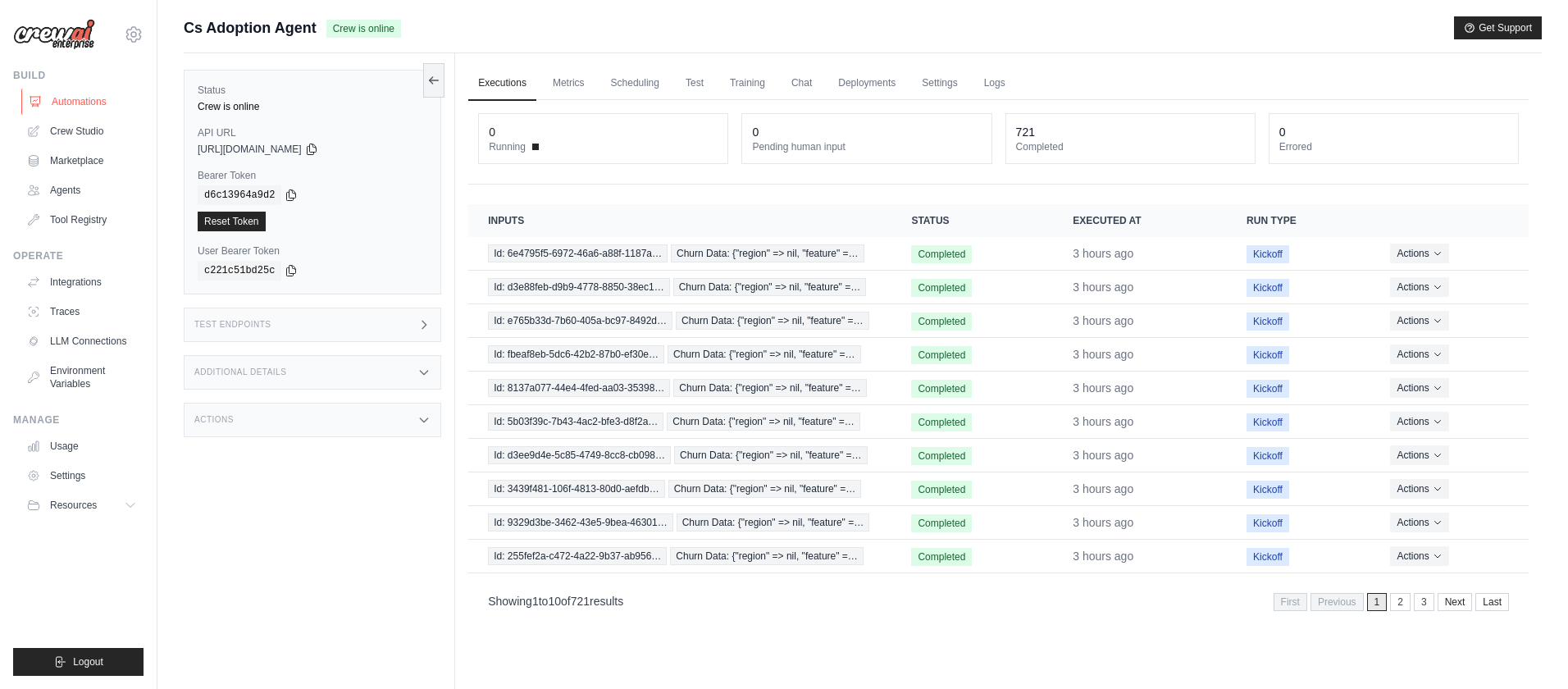
click at [96, 101] on link "Automations" at bounding box center [83, 102] width 123 height 27
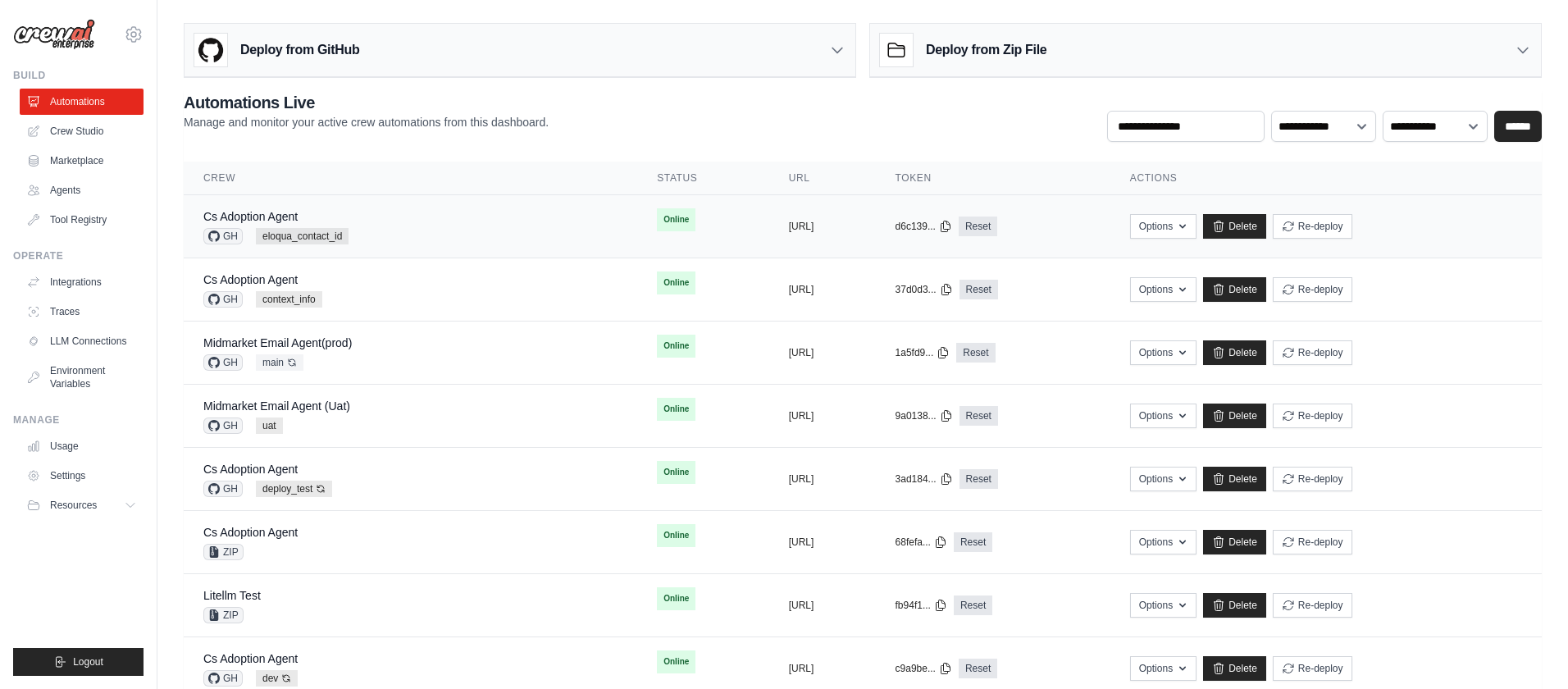
click at [475, 225] on div "Cs Adoption Agent GH eloqua_contact_id" at bounding box center [410, 226] width 414 height 37
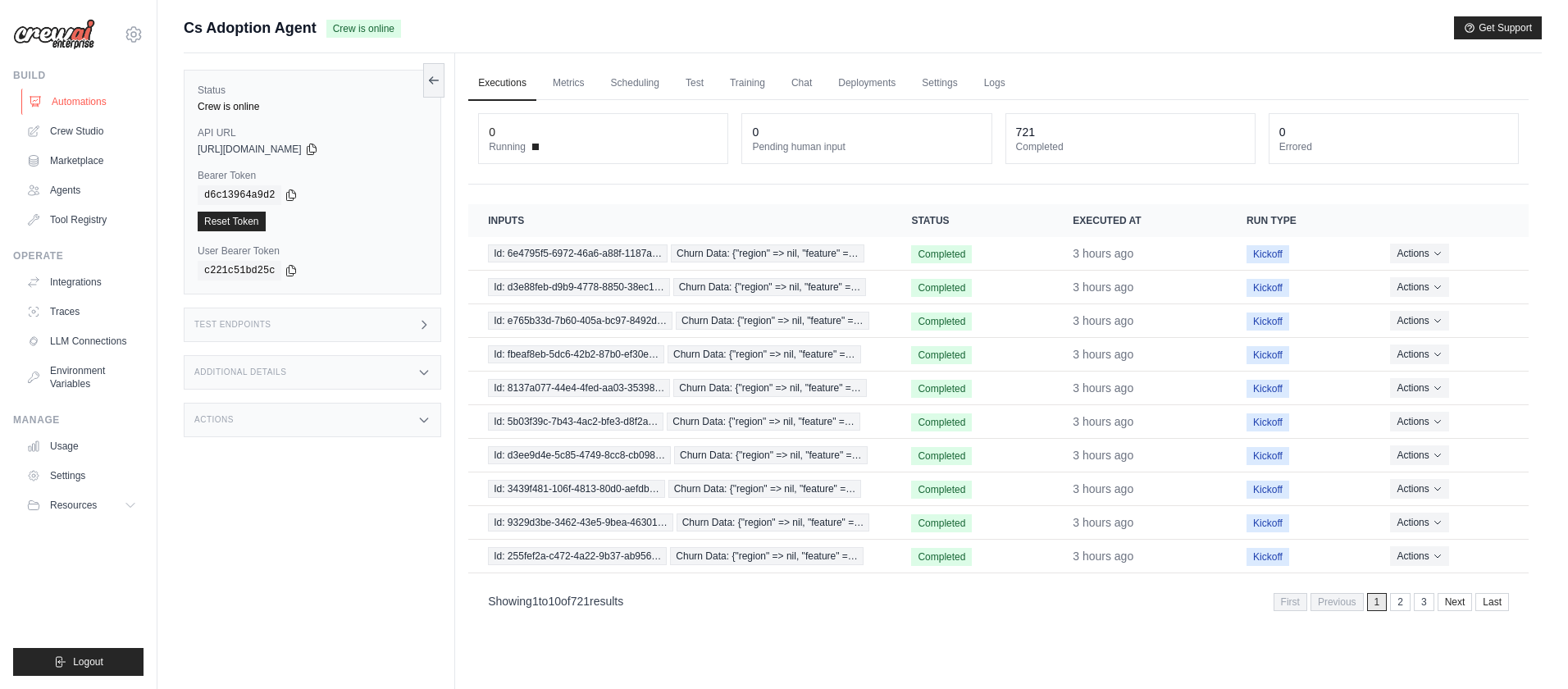
click at [87, 99] on link "Automations" at bounding box center [83, 102] width 123 height 27
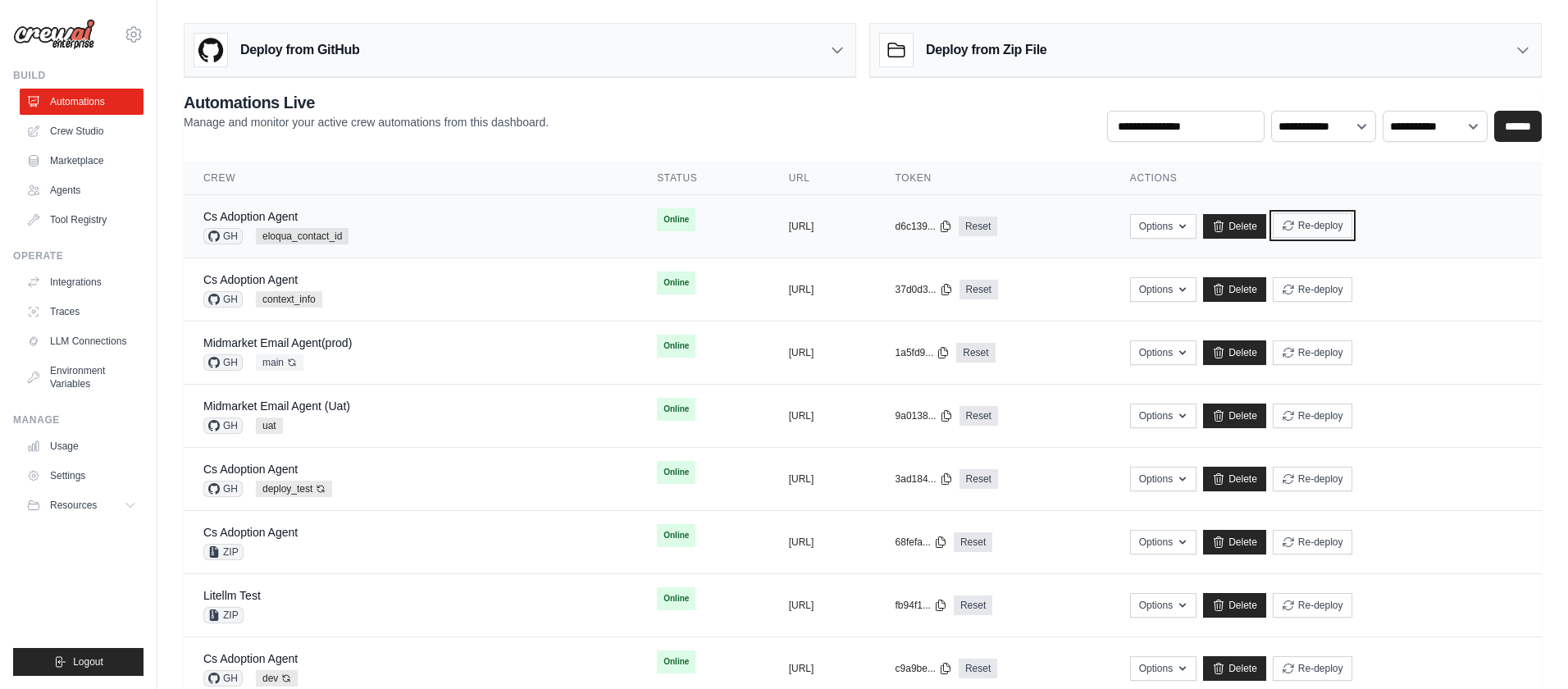
click at [1353, 226] on button "Re-deploy" at bounding box center [1312, 225] width 80 height 25
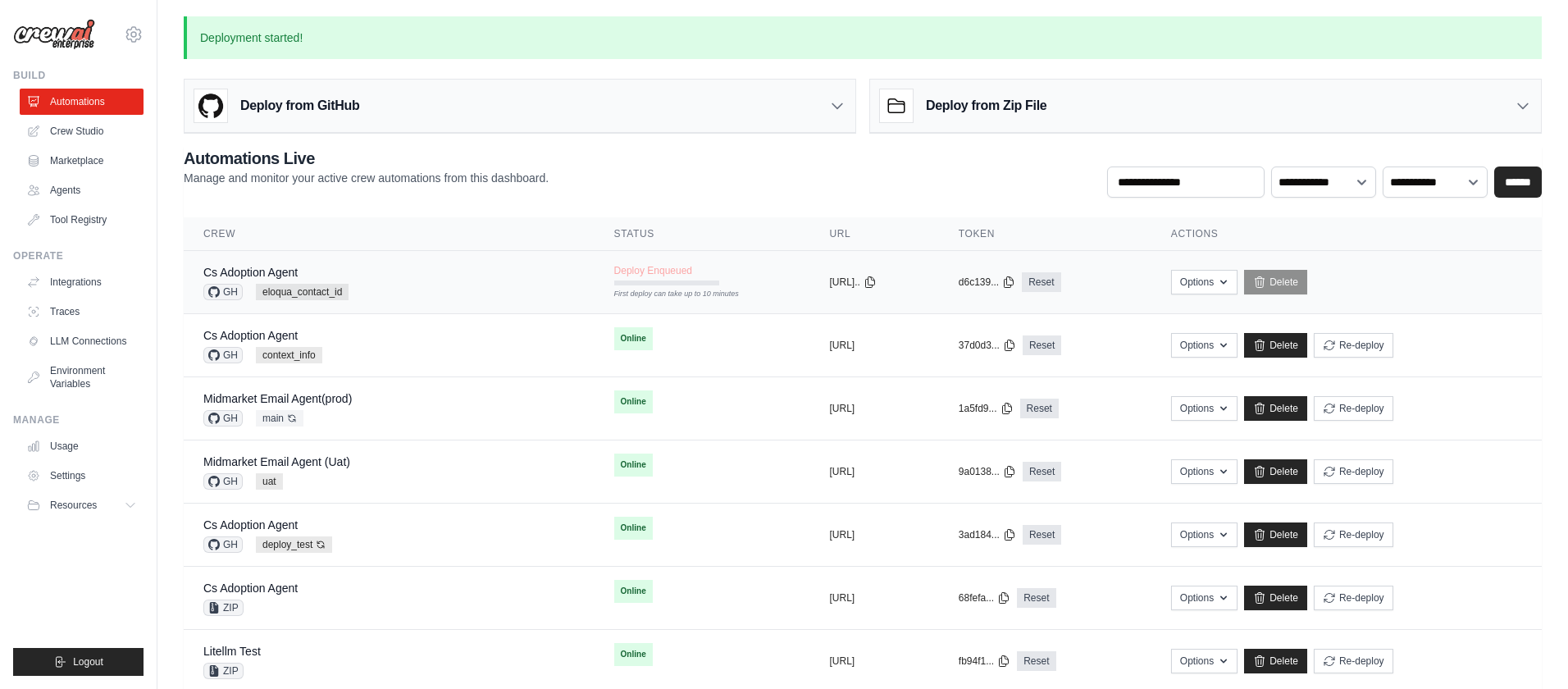
click at [696, 277] on td "Deploy Enqueued First deploy can take up to 10 minutes" at bounding box center [702, 274] width 215 height 47
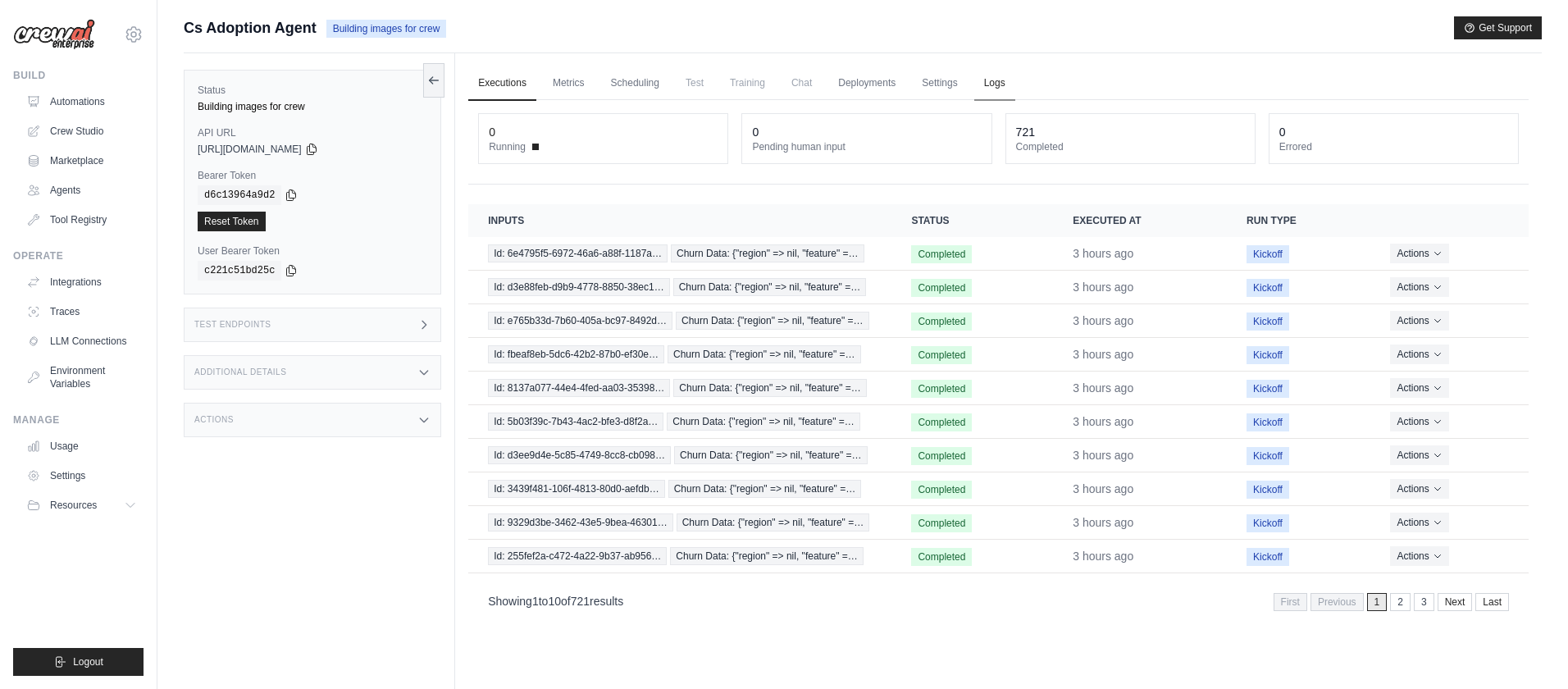
click at [1005, 89] on link "Logs" at bounding box center [995, 83] width 41 height 35
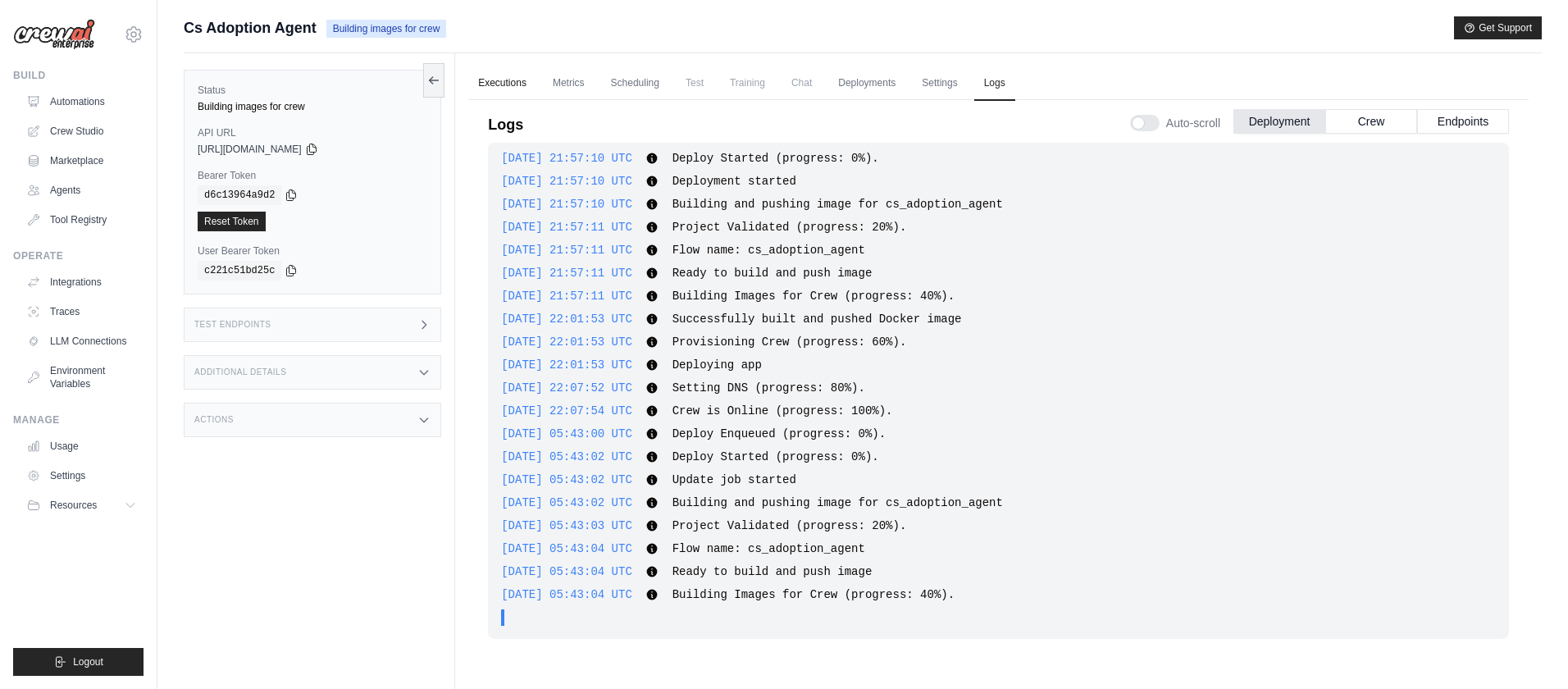
click at [494, 81] on link "Executions" at bounding box center [502, 83] width 68 height 35
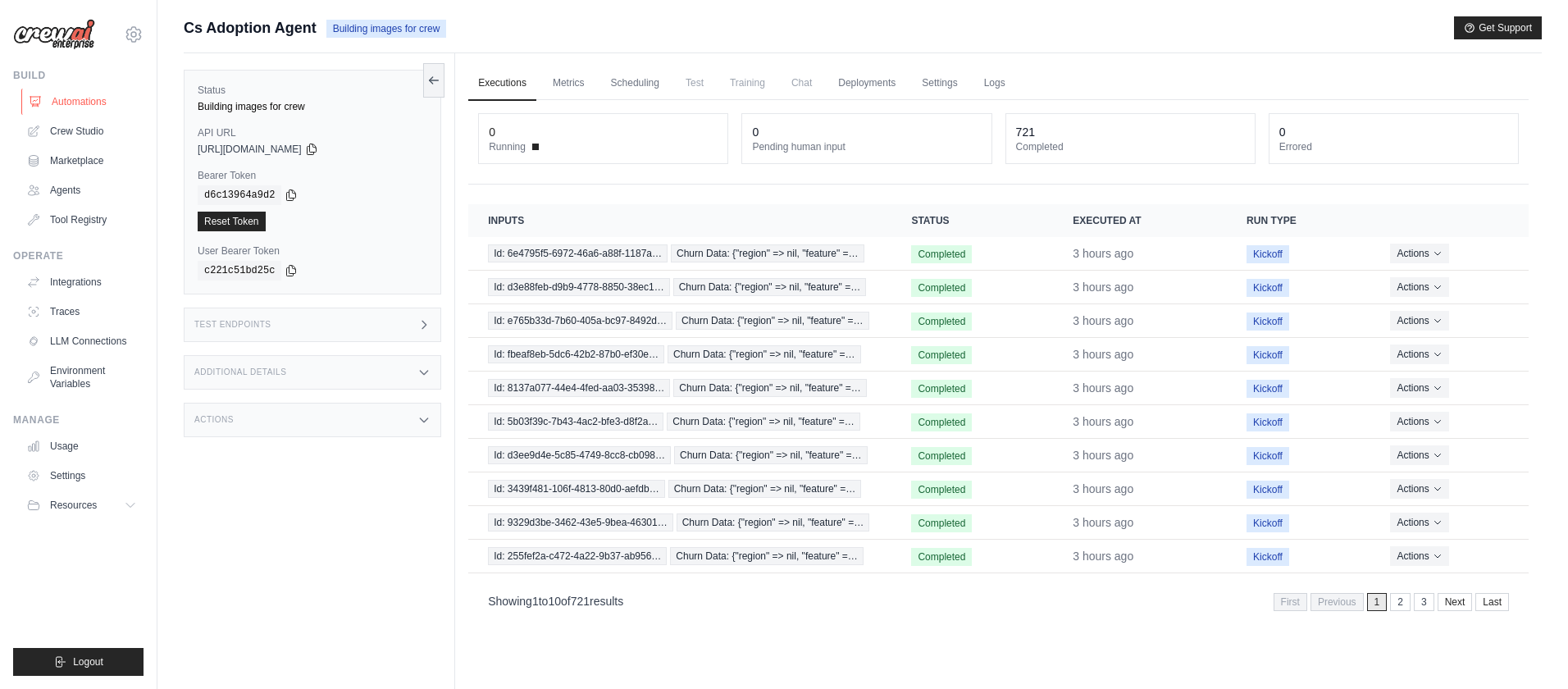
click at [79, 102] on link "Automations" at bounding box center [83, 102] width 123 height 27
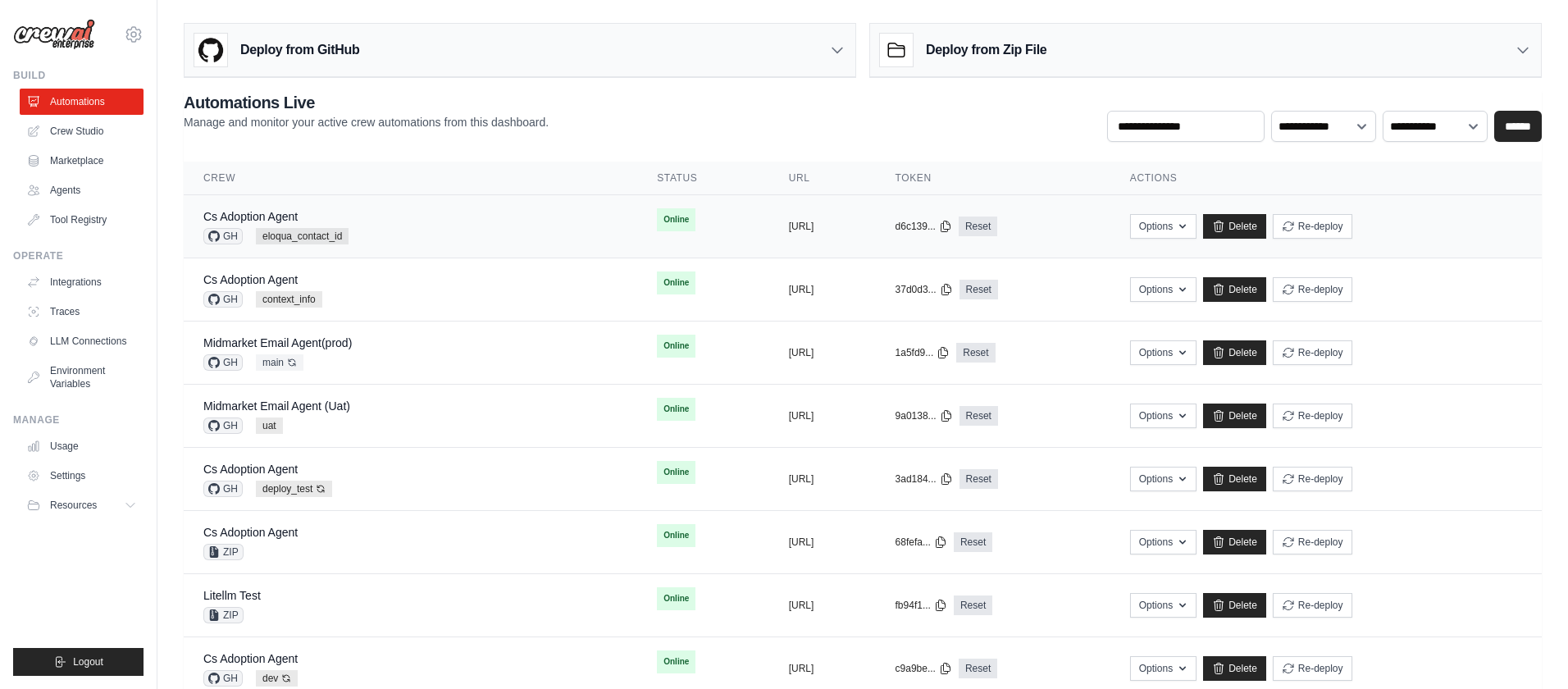
click at [669, 234] on td "Online" at bounding box center [702, 220] width 131 height 49
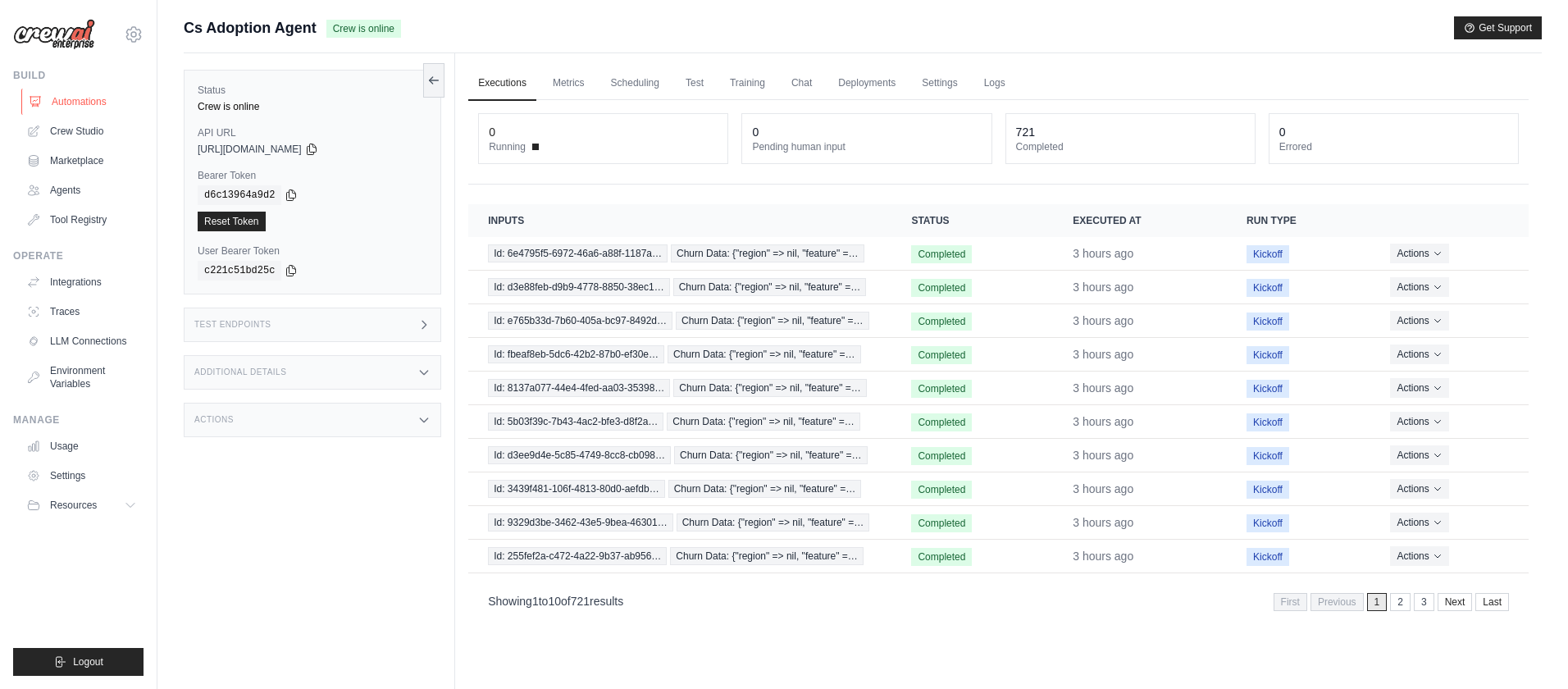
click at [100, 104] on link "Automations" at bounding box center [83, 102] width 123 height 27
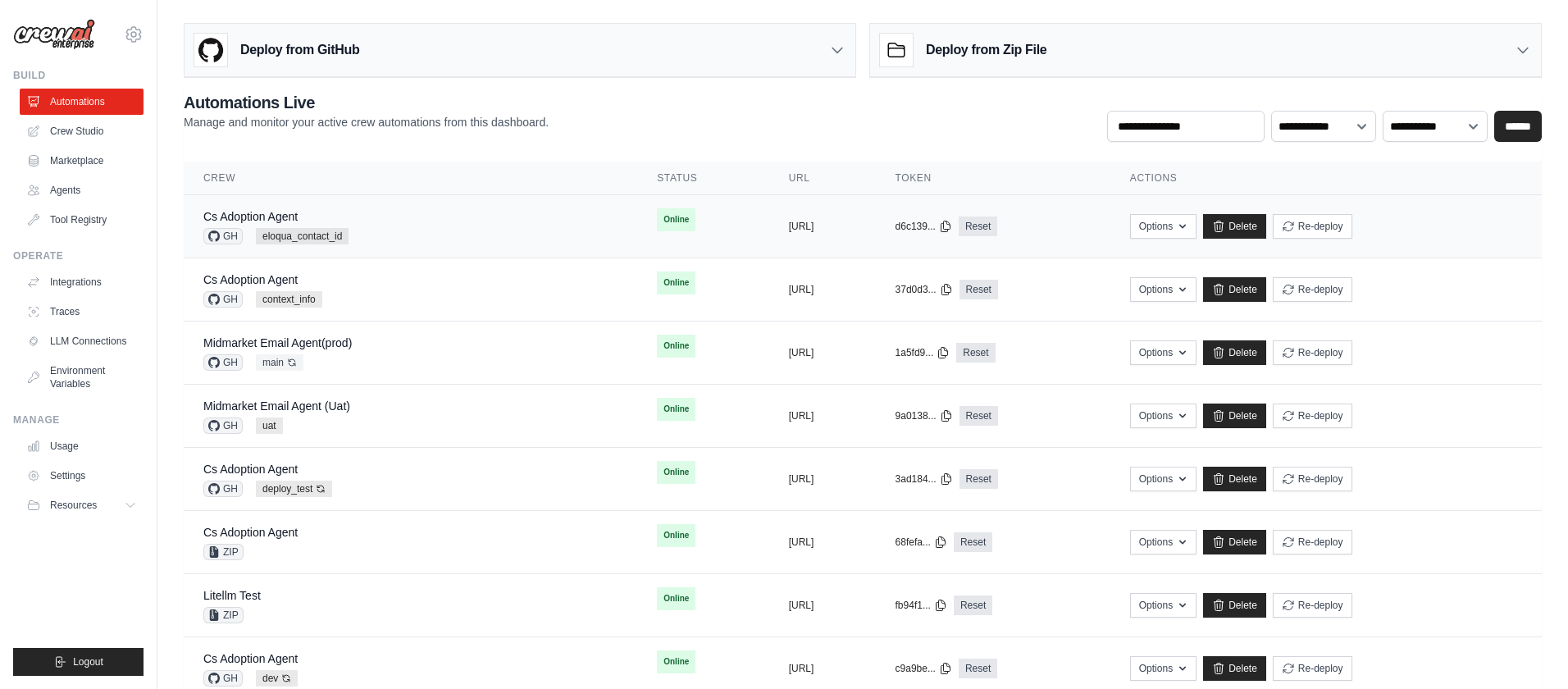
click at [520, 234] on div "Cs Adoption Agent GH eloqua_contact_id" at bounding box center [410, 226] width 414 height 37
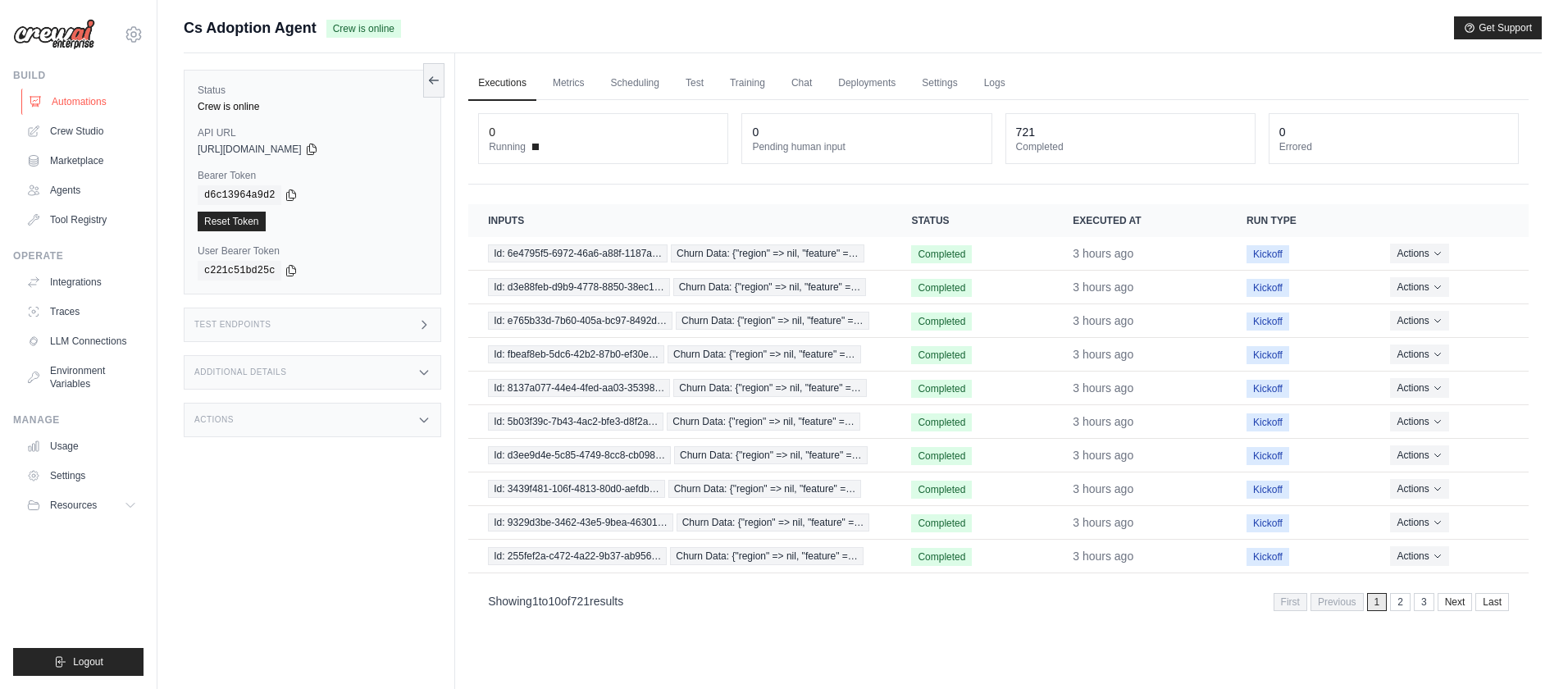
scroll to position [1, 0]
click at [100, 98] on link "Automations" at bounding box center [83, 102] width 123 height 27
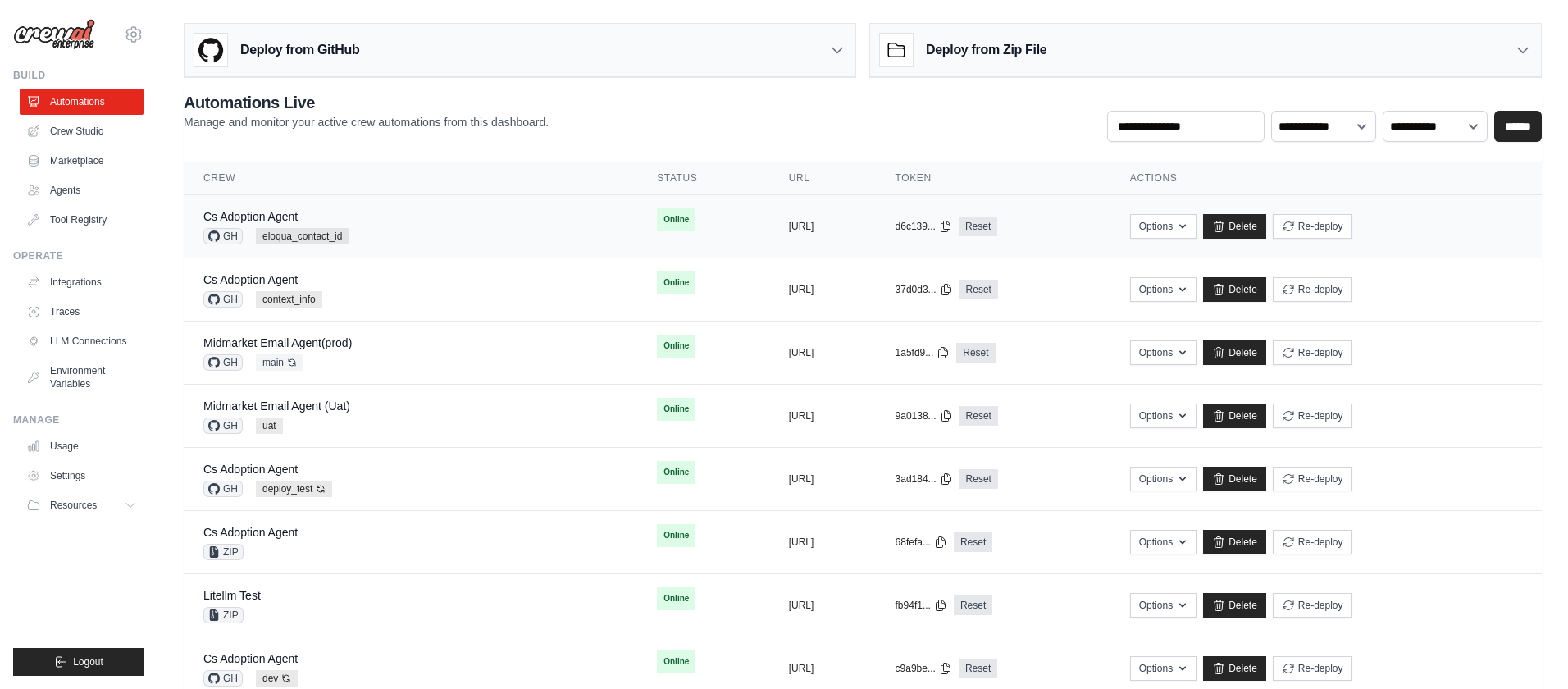
click at [454, 238] on div "Cs Adoption Agent GH eloqua_contact_id" at bounding box center [410, 226] width 414 height 37
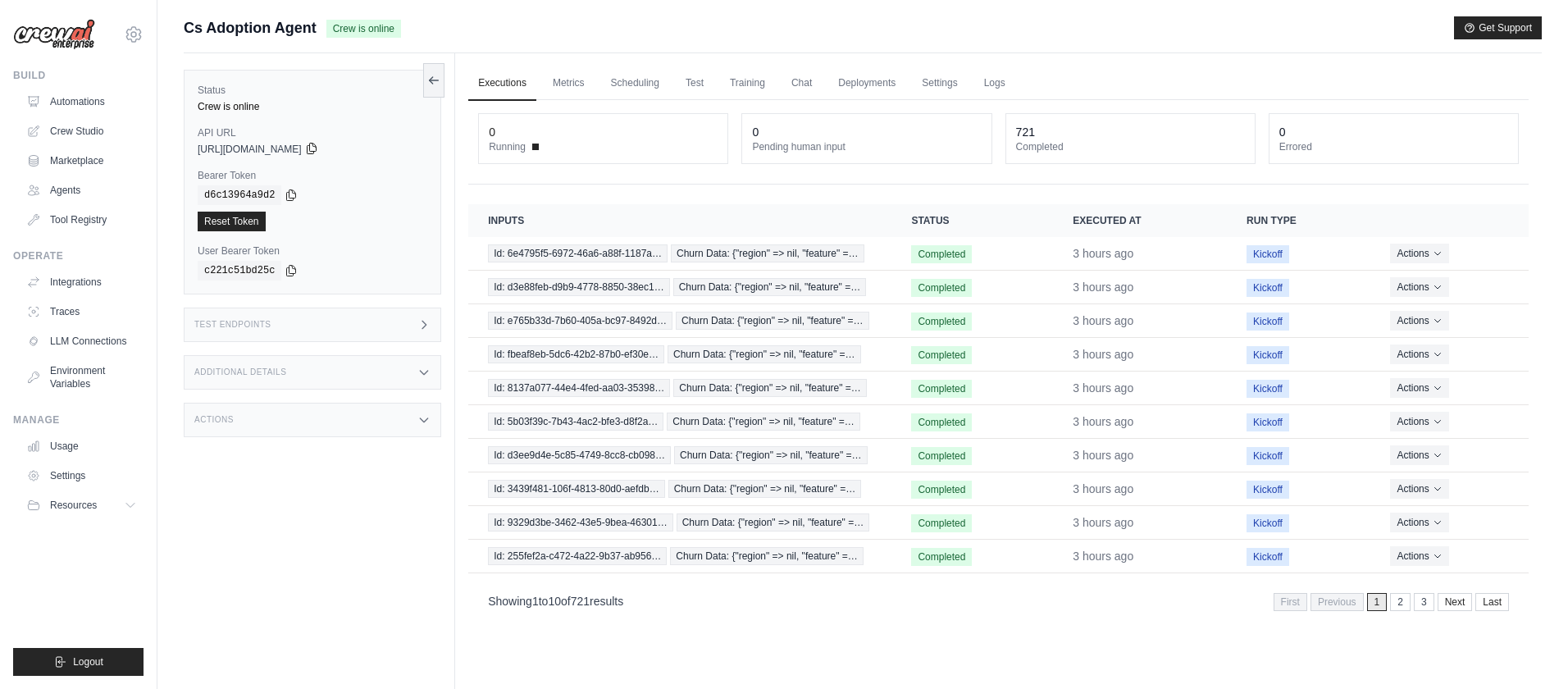
click at [316, 151] on icon at bounding box center [311, 148] width 9 height 11
click at [240, 219] on link "Reset Token" at bounding box center [231, 219] width 68 height 20
